Goal: Information Seeking & Learning: Learn about a topic

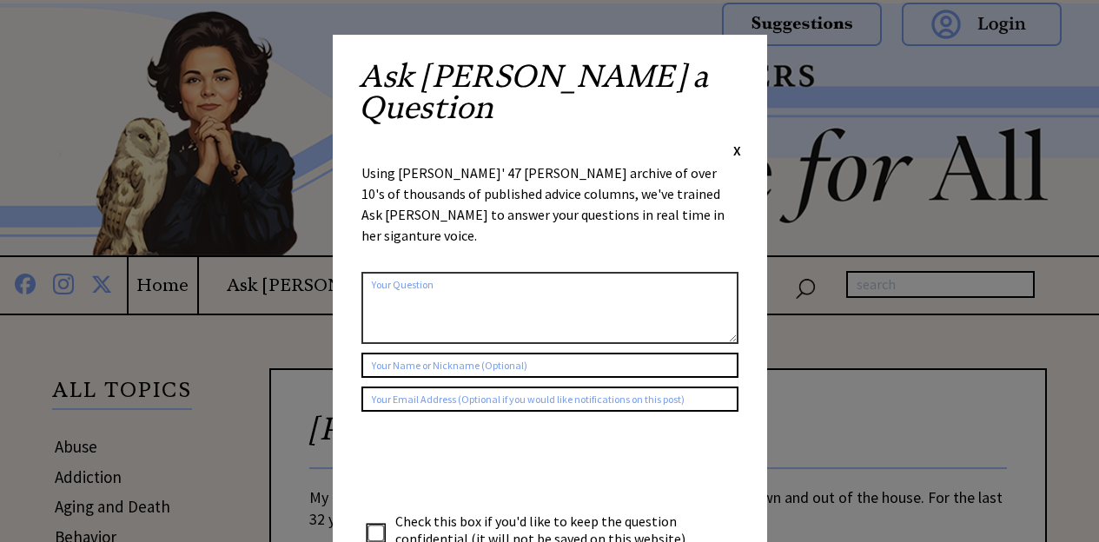
click at [738, 142] on span "X" at bounding box center [737, 150] width 8 height 17
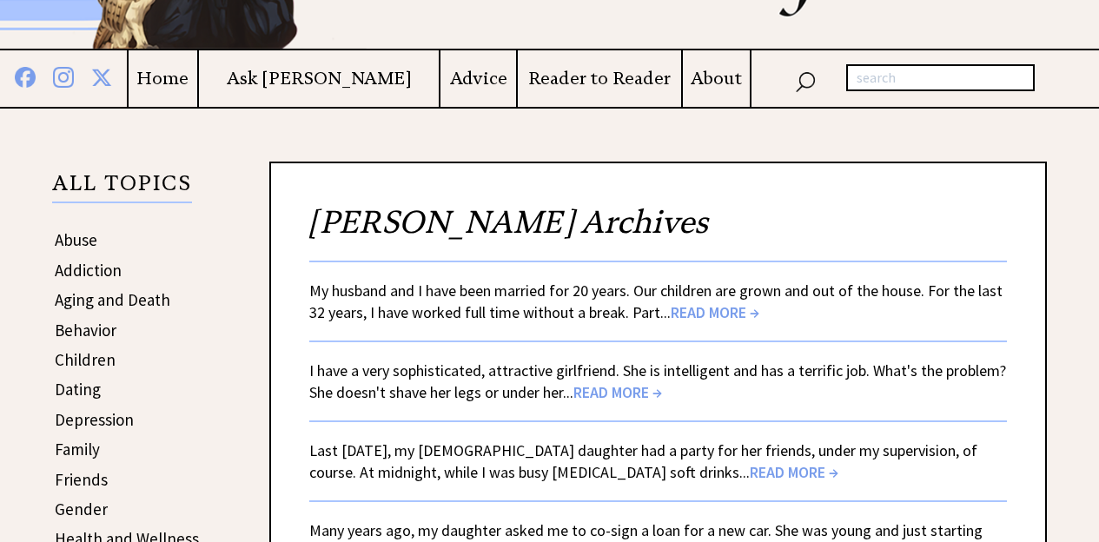
scroll to position [208, 0]
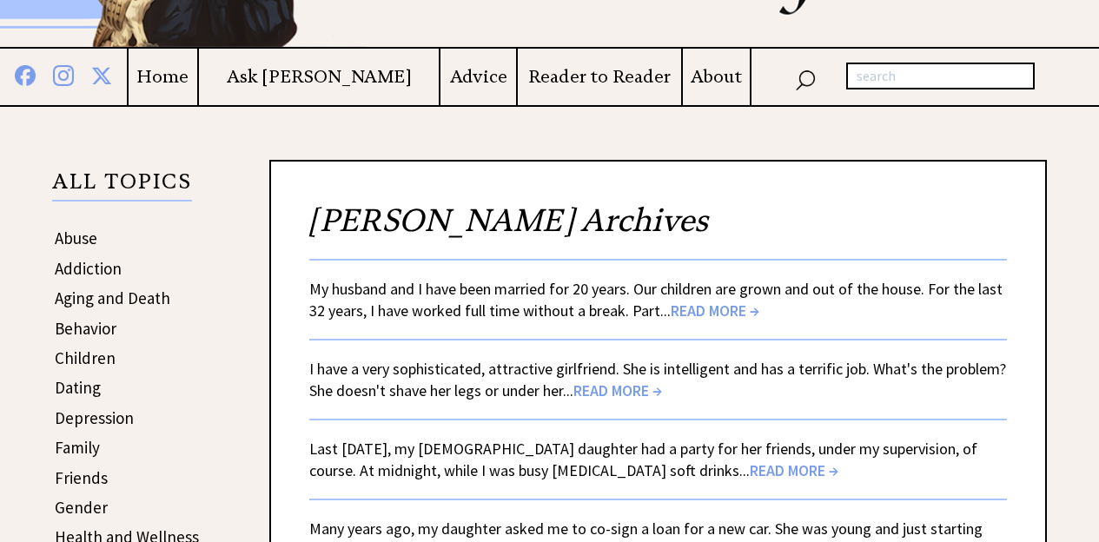
click at [671, 301] on span "READ MORE →" at bounding box center [715, 311] width 89 height 20
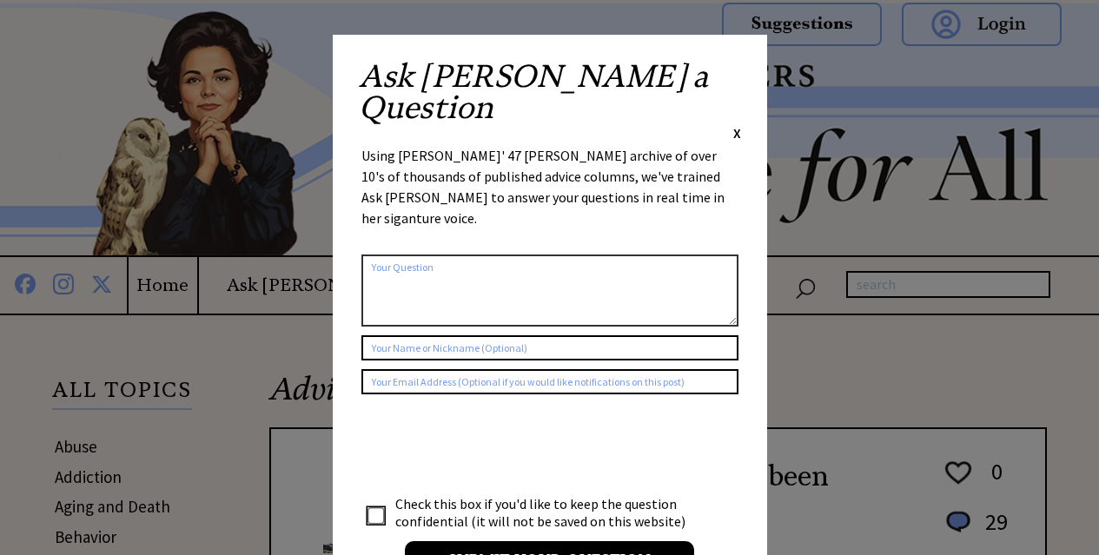
click at [727, 76] on div "Ask Ann a Question X" at bounding box center [550, 102] width 382 height 82
drag, startPoint x: 733, startPoint y: 73, endPoint x: 740, endPoint y: 67, distance: 9.2
click at [736, 124] on span "X" at bounding box center [737, 132] width 8 height 17
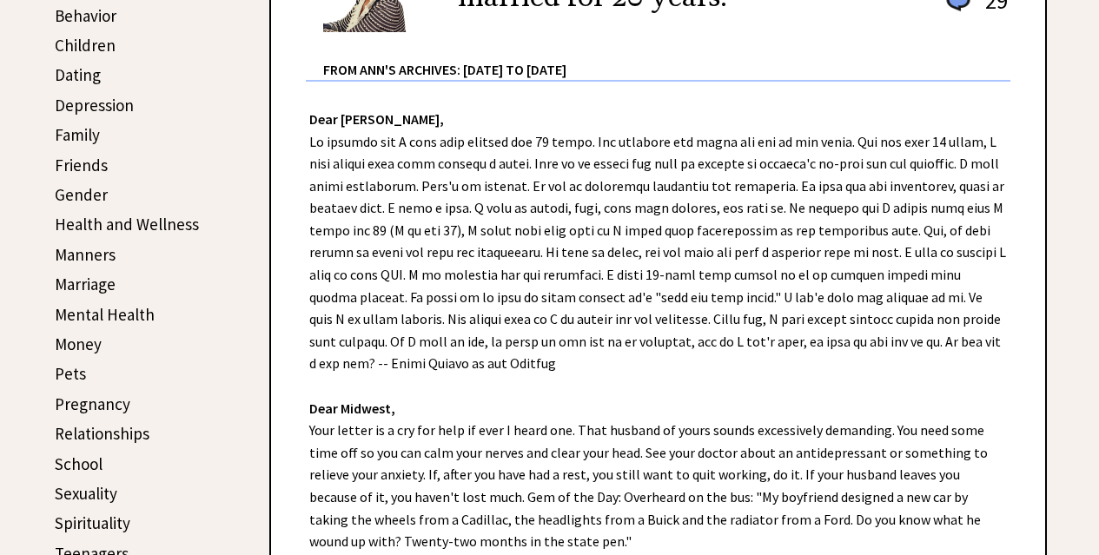
scroll to position [556, 0]
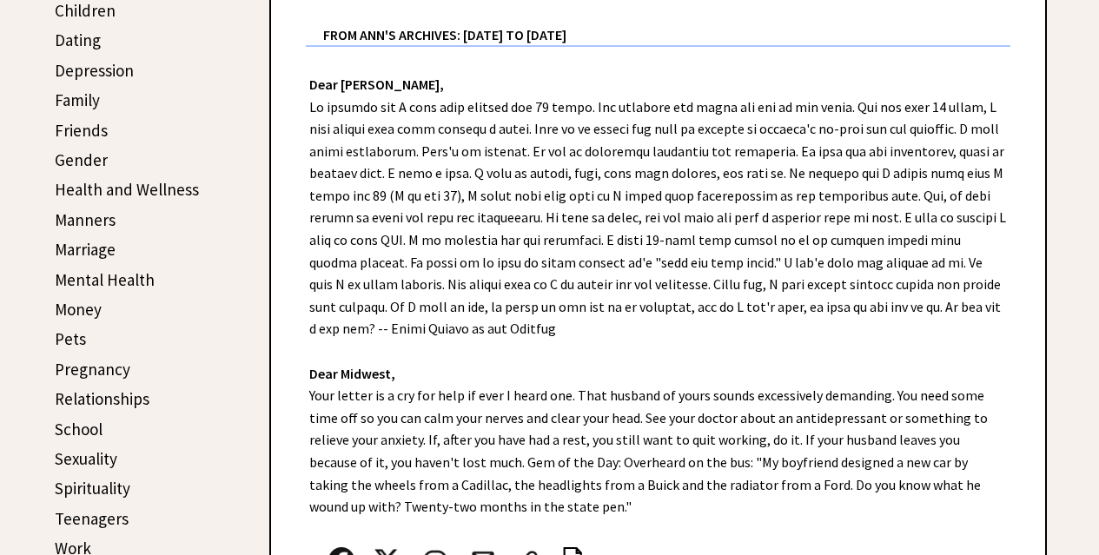
click at [85, 249] on link "Marriage" at bounding box center [85, 249] width 61 height 21
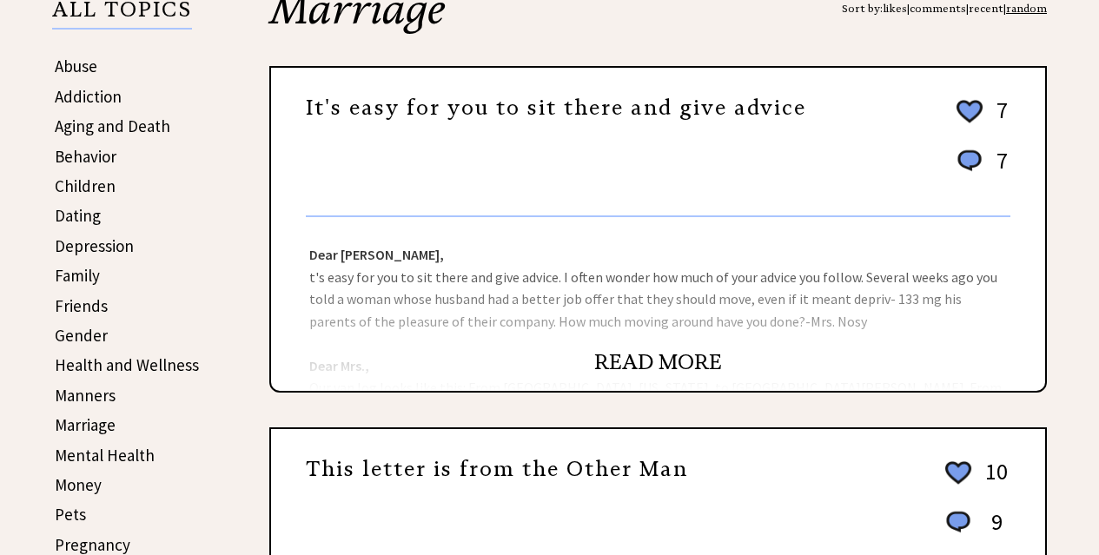
scroll to position [382, 0]
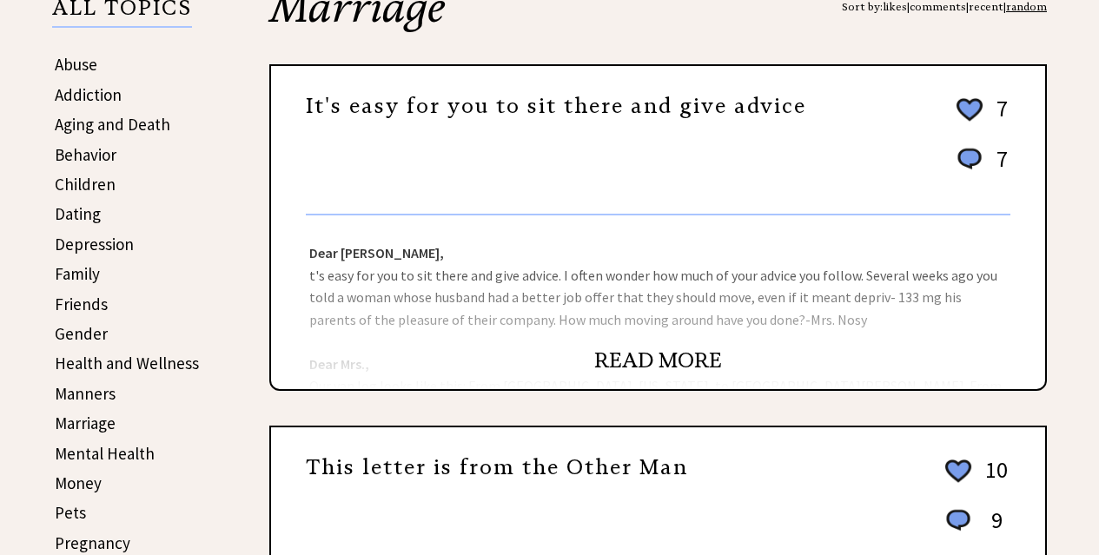
click at [664, 357] on link "READ MORE" at bounding box center [658, 360] width 128 height 26
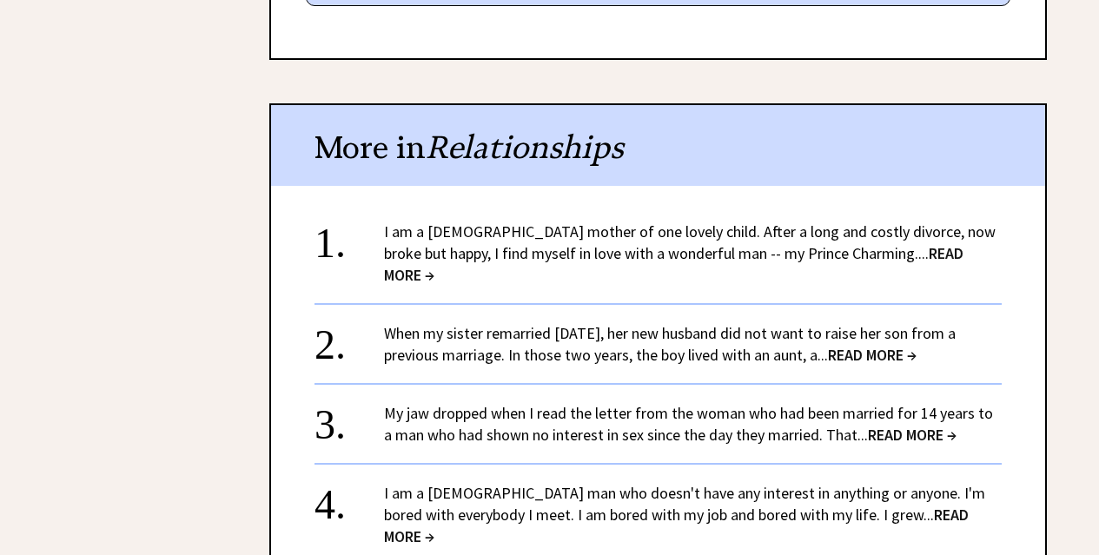
scroll to position [1181, 0]
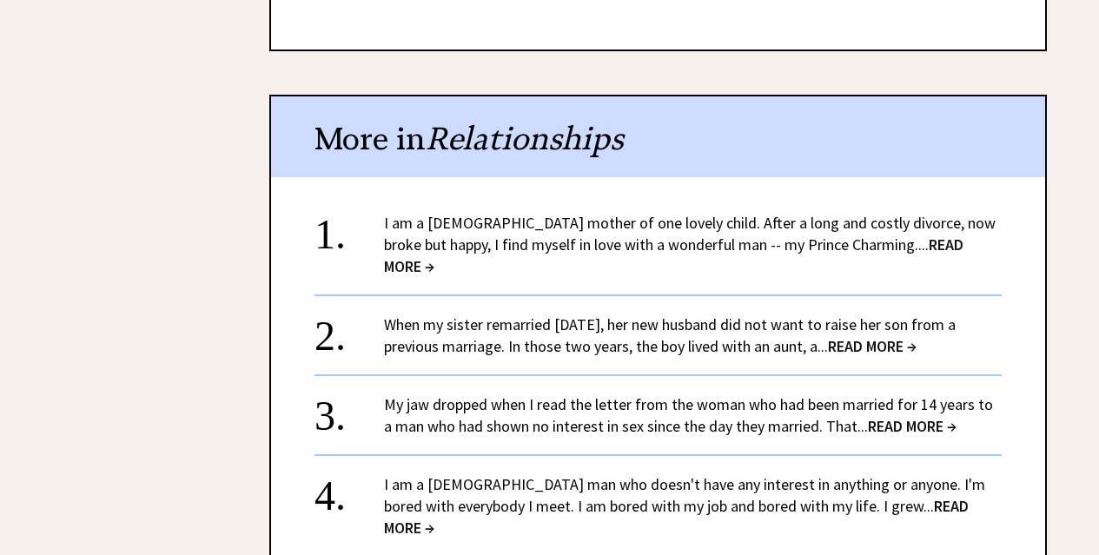
click at [873, 416] on span "READ MORE →" at bounding box center [912, 426] width 89 height 20
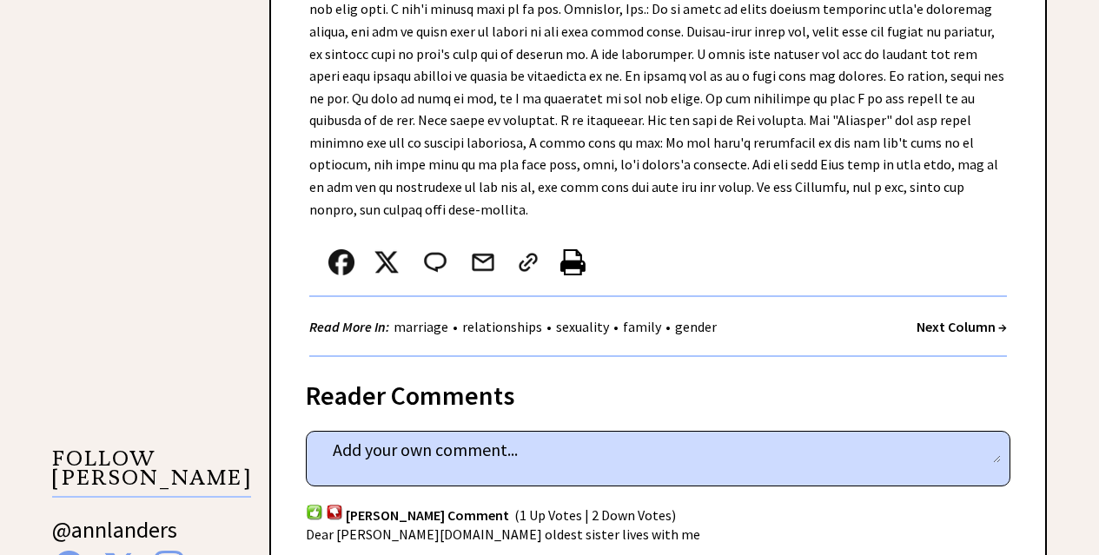
scroll to position [1320, 0]
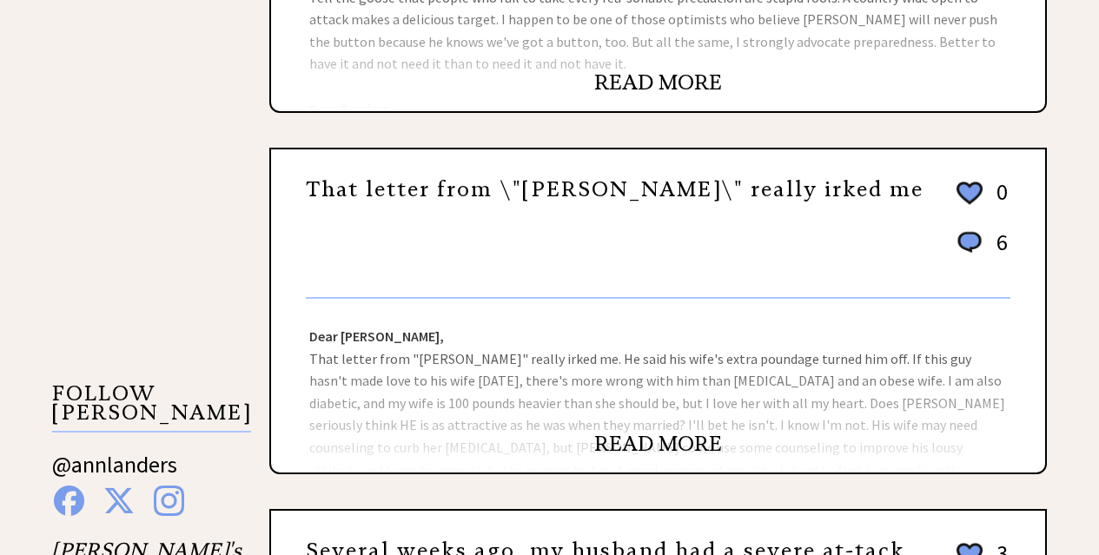
scroll to position [1390, 0]
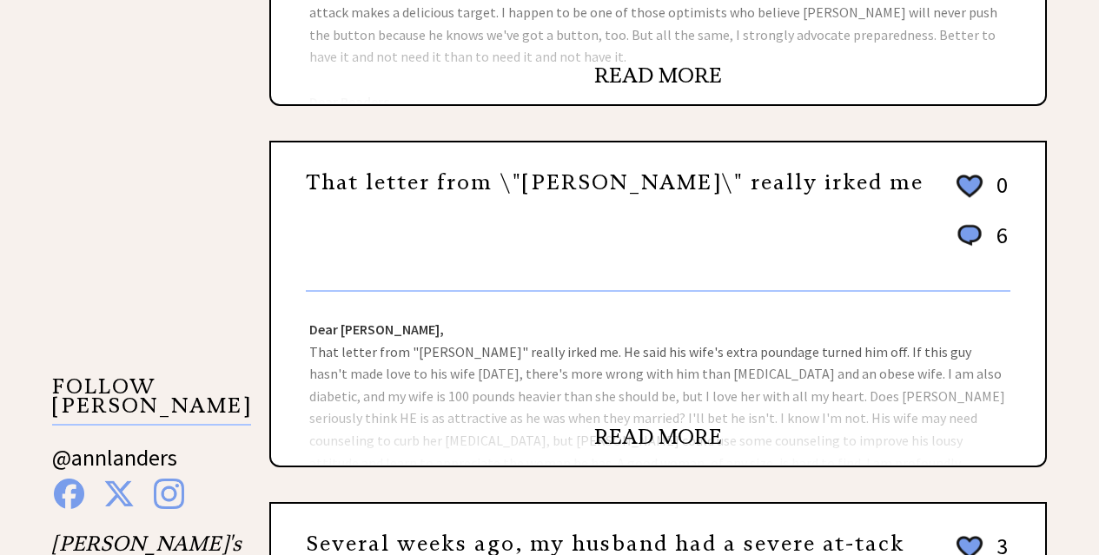
click at [700, 437] on link "READ MORE" at bounding box center [658, 437] width 128 height 26
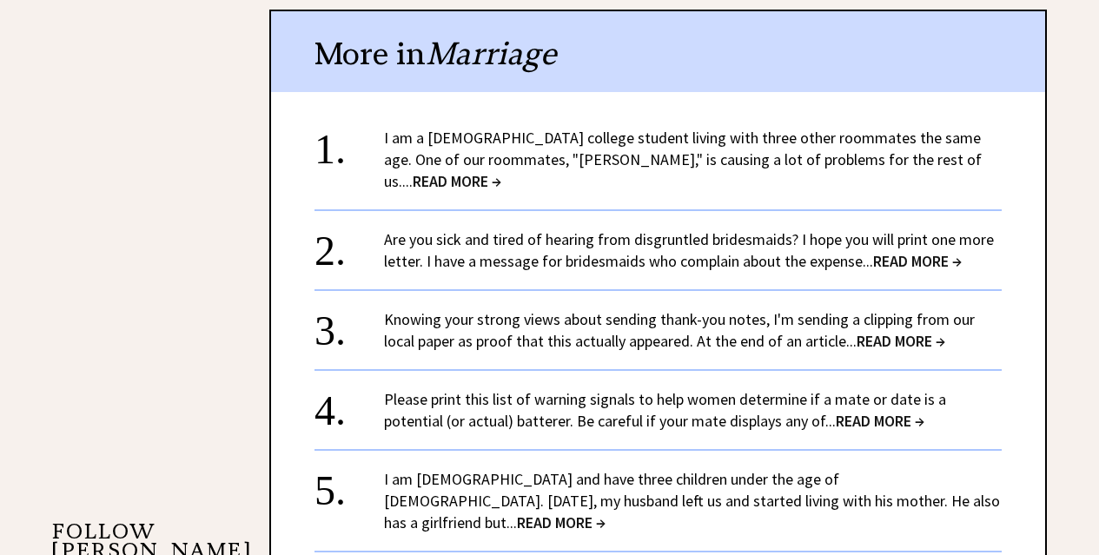
scroll to position [1279, 0]
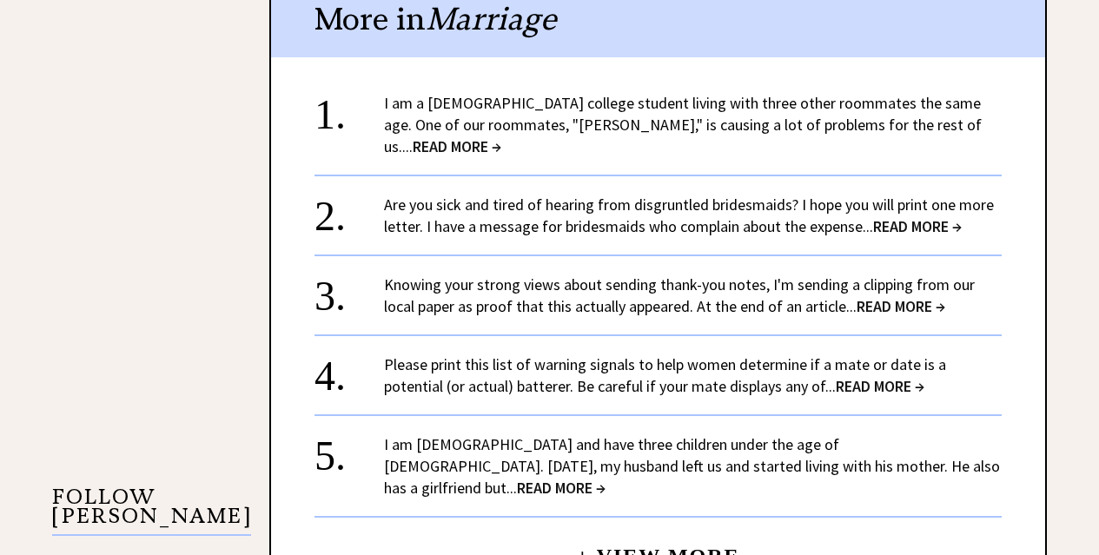
click at [836, 376] on span "READ MORE →" at bounding box center [880, 386] width 89 height 20
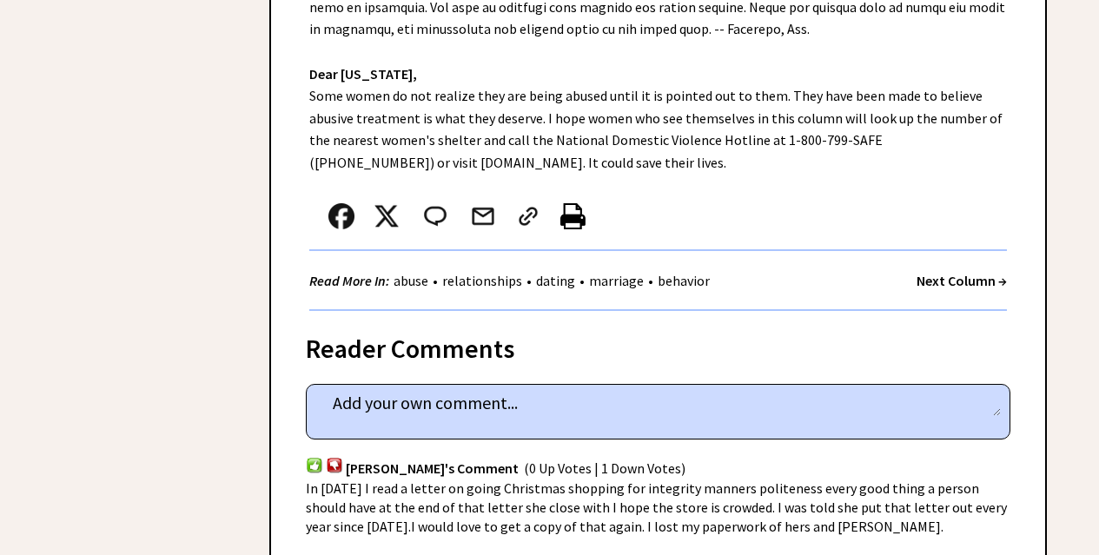
scroll to position [1147, 0]
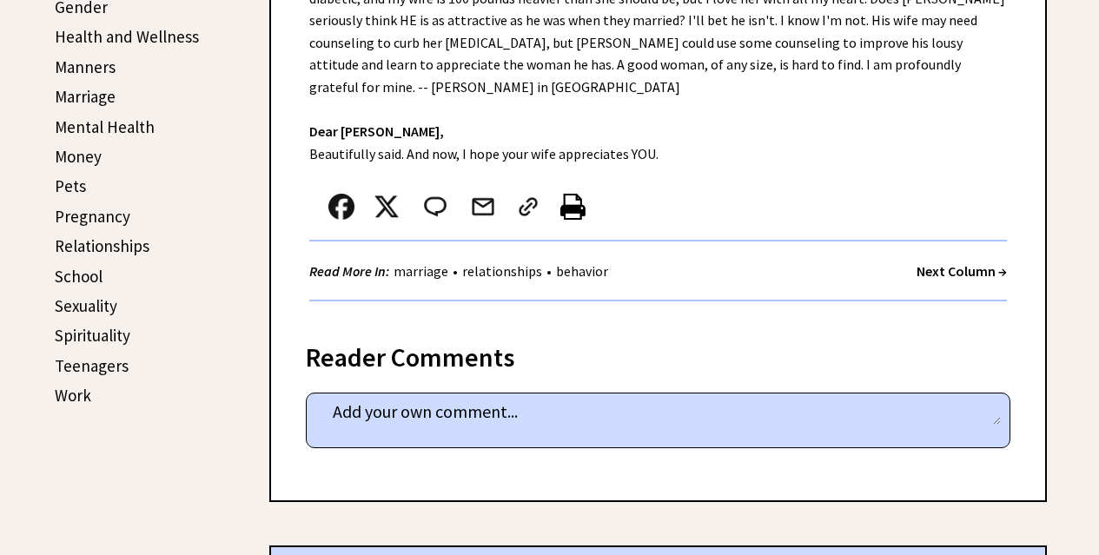
scroll to position [701, 0]
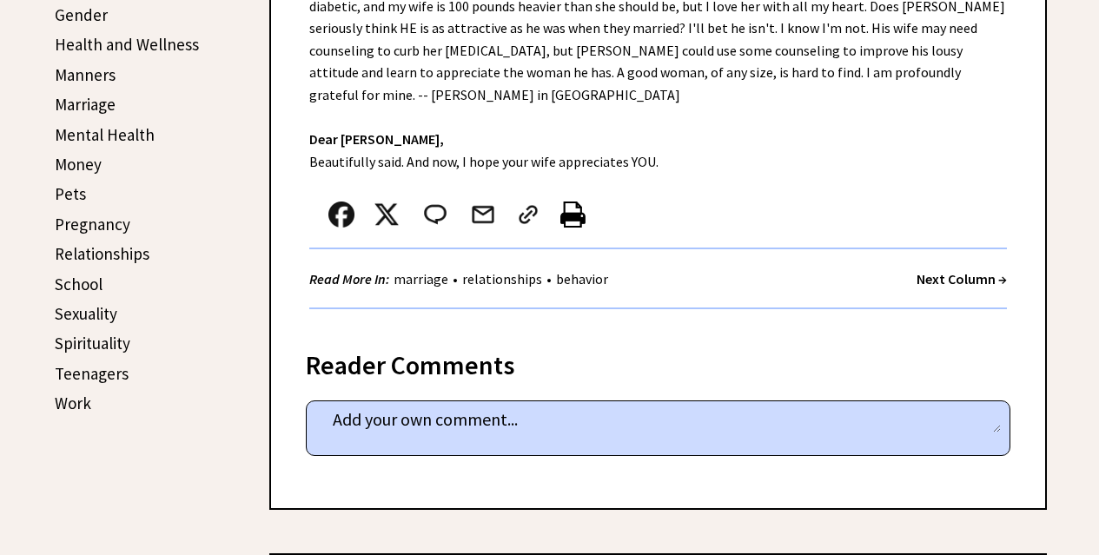
click at [138, 129] on link "Mental Health" at bounding box center [105, 134] width 100 height 21
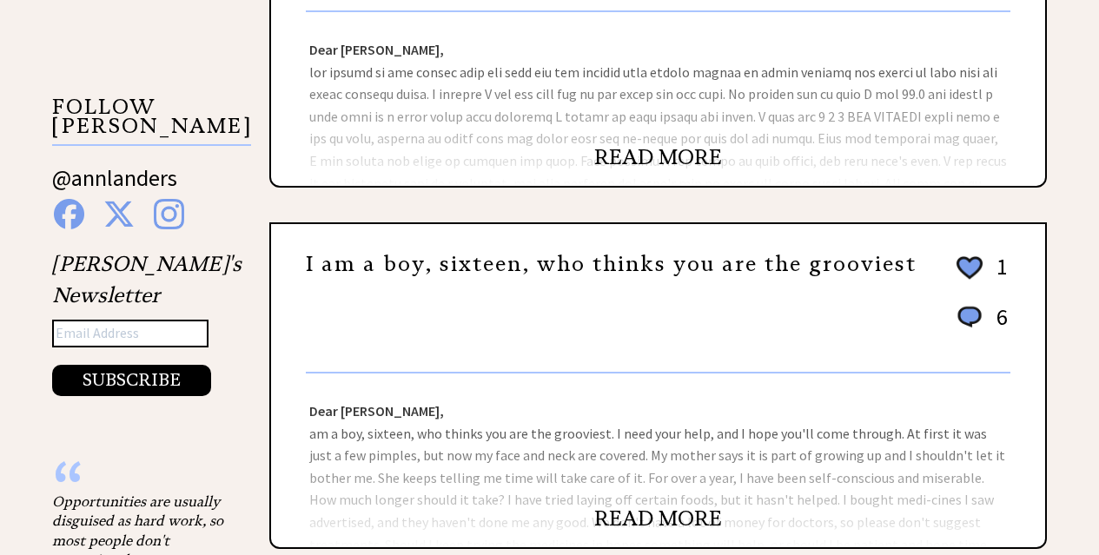
scroll to position [1876, 0]
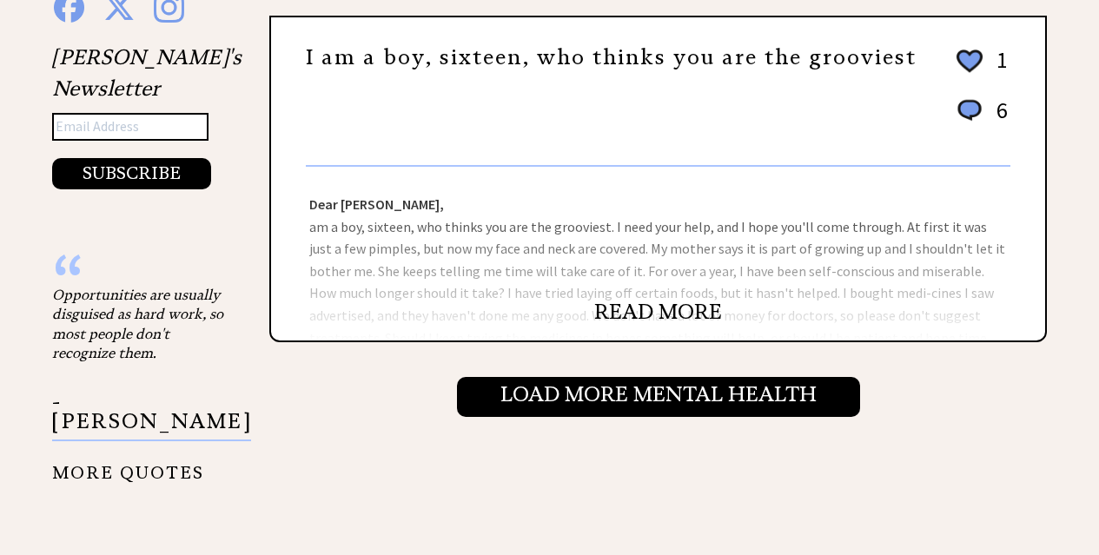
click at [614, 308] on link "READ MORE" at bounding box center [658, 312] width 128 height 26
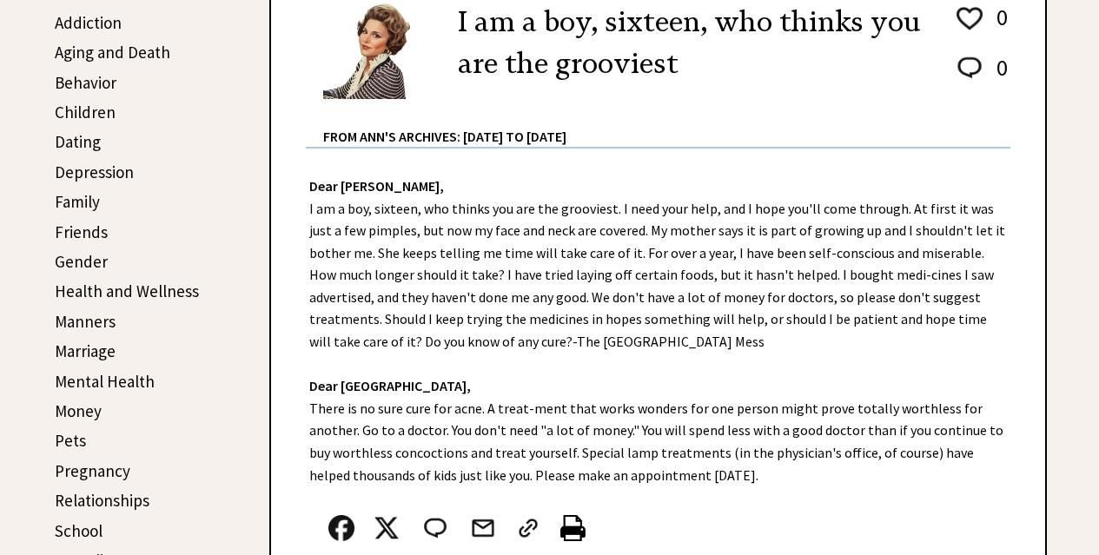
scroll to position [452, 0]
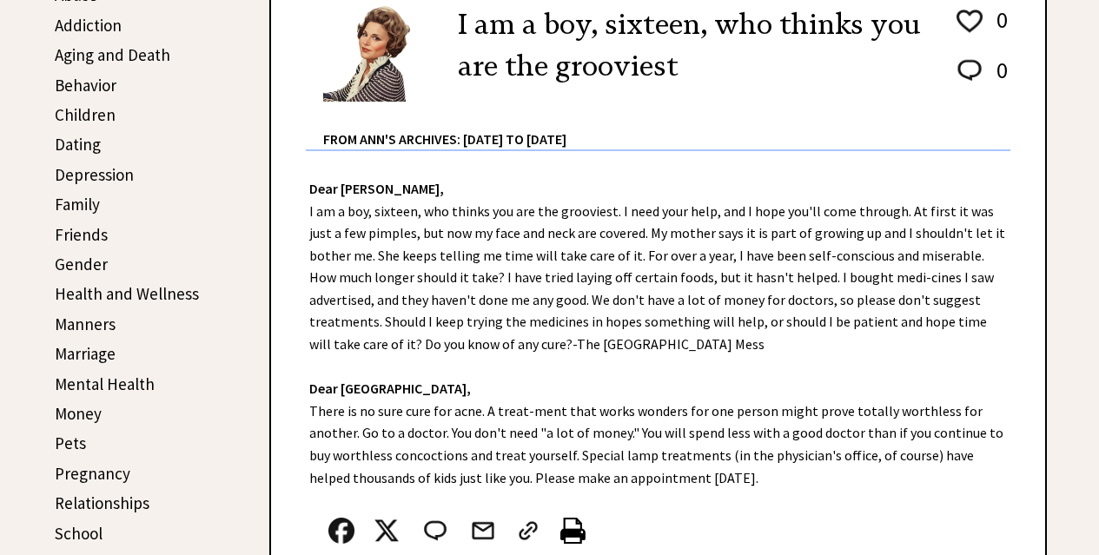
click at [118, 381] on link "Mental Health" at bounding box center [105, 383] width 100 height 21
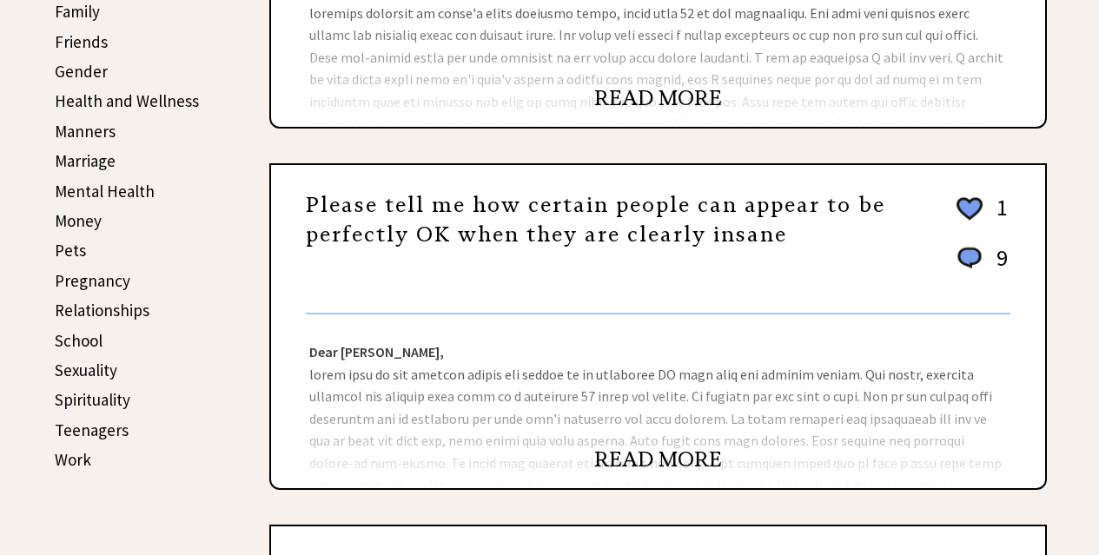
scroll to position [730, 0]
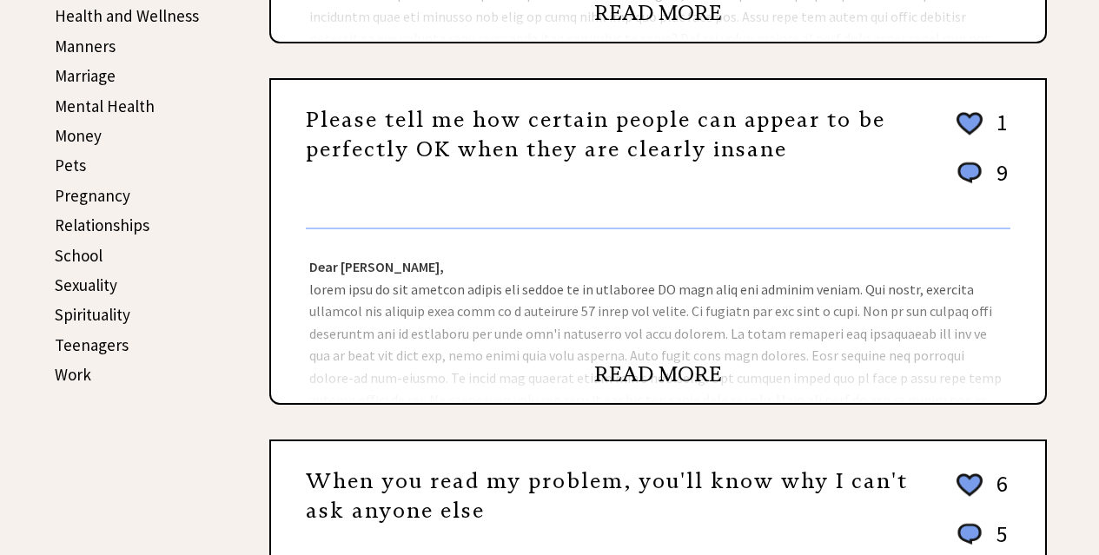
click at [691, 373] on link "READ MORE" at bounding box center [658, 374] width 128 height 26
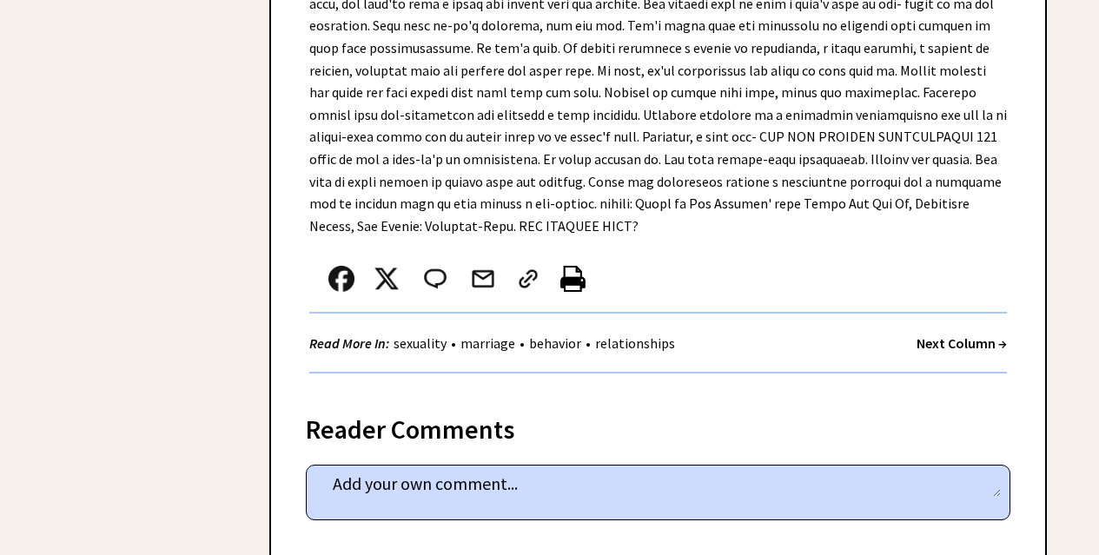
scroll to position [3509, 0]
